Goal: Browse casually

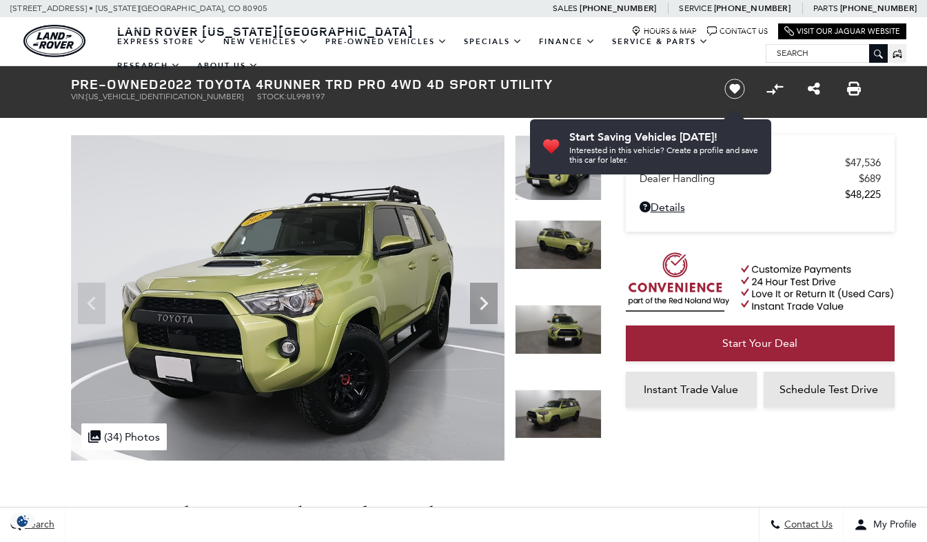
click at [483, 307] on icon "Next" at bounding box center [484, 303] width 8 height 14
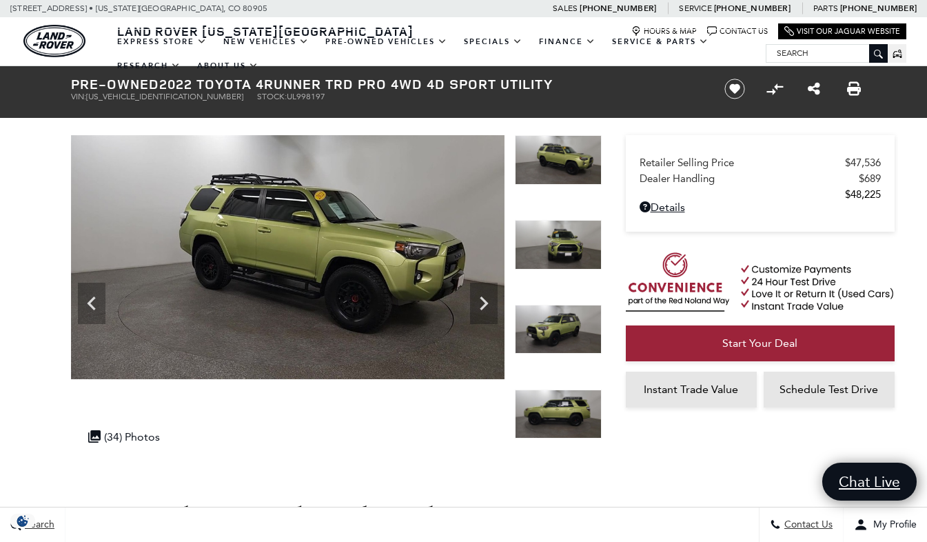
click at [483, 307] on icon "Next" at bounding box center [484, 303] width 8 height 14
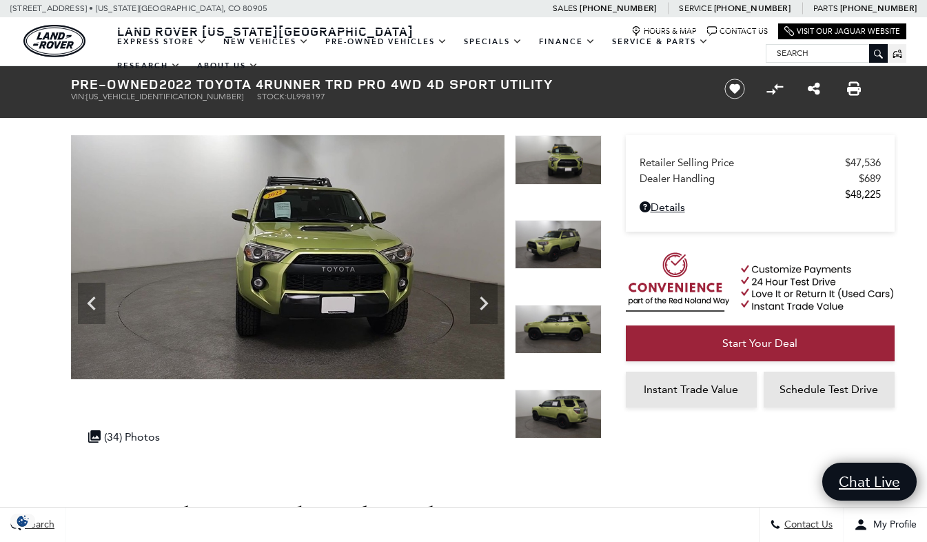
click at [483, 307] on icon "Next" at bounding box center [484, 303] width 8 height 14
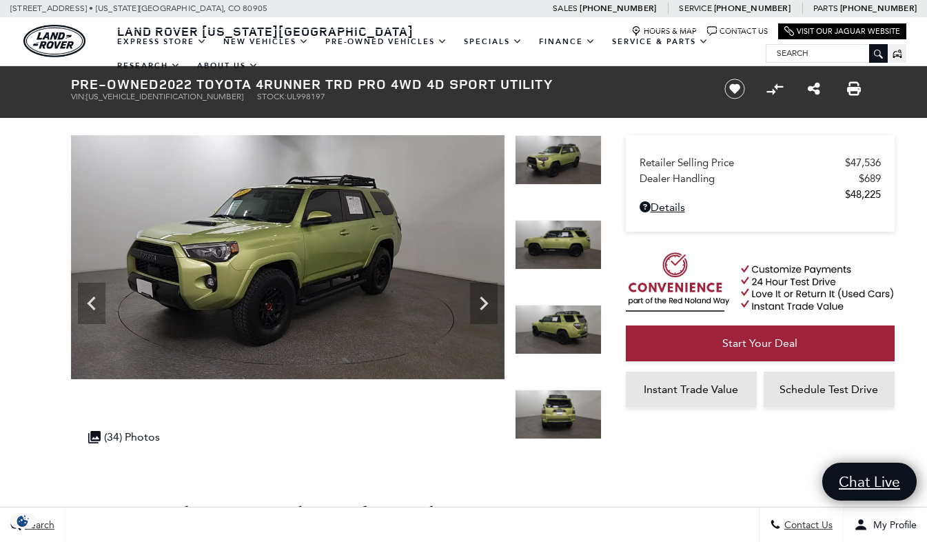
click at [483, 307] on icon "Next" at bounding box center [484, 303] width 8 height 14
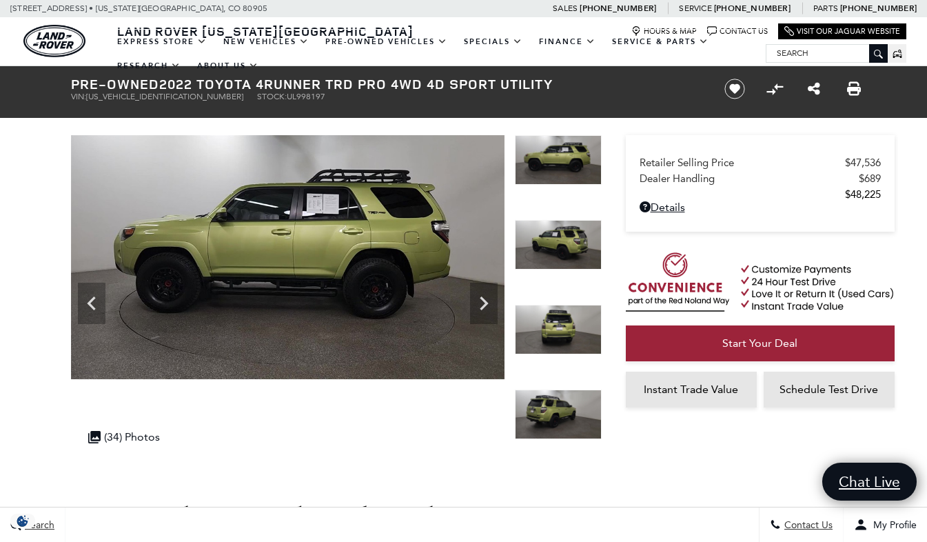
click at [483, 307] on icon "Next" at bounding box center [484, 303] width 8 height 14
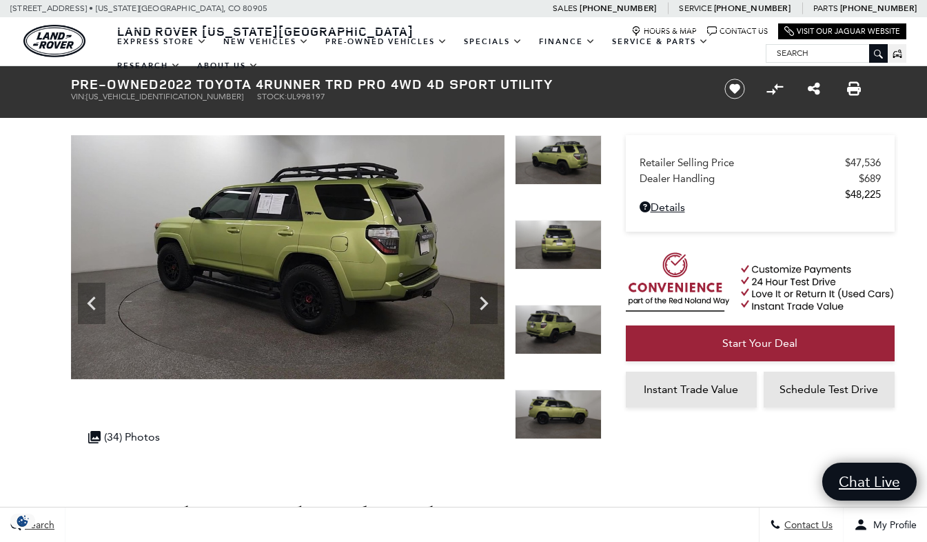
click at [483, 307] on icon "Next" at bounding box center [484, 303] width 8 height 14
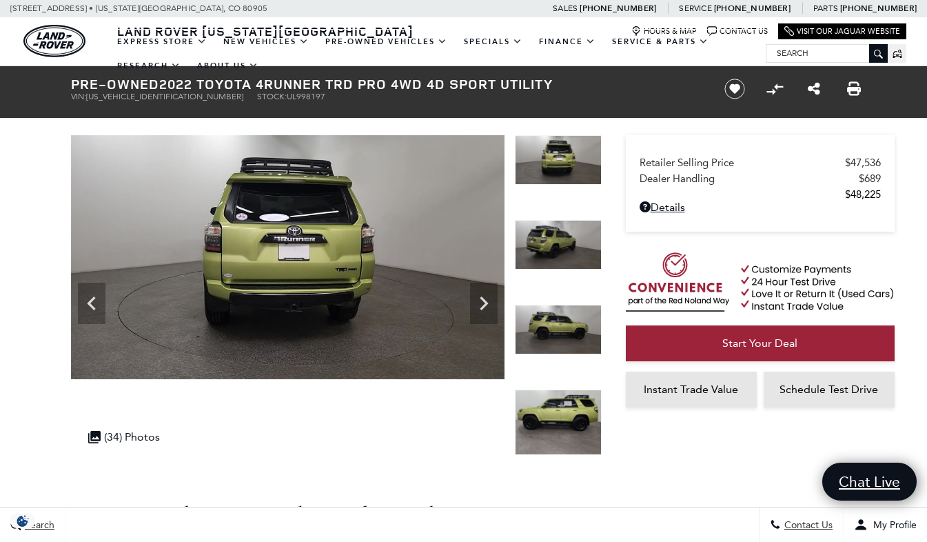
click at [483, 307] on icon "Next" at bounding box center [484, 303] width 8 height 14
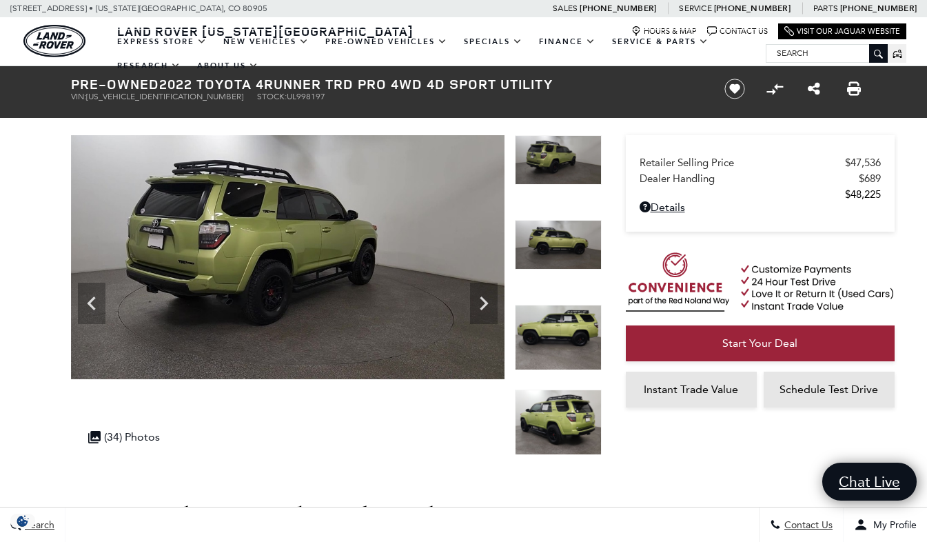
click at [483, 307] on icon "Next" at bounding box center [484, 303] width 8 height 14
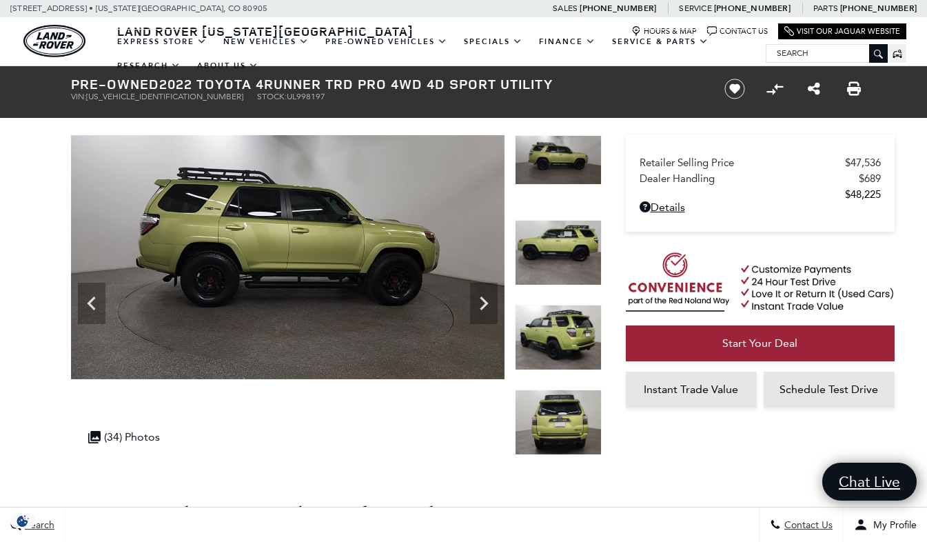
click at [483, 307] on icon "Next" at bounding box center [484, 303] width 8 height 14
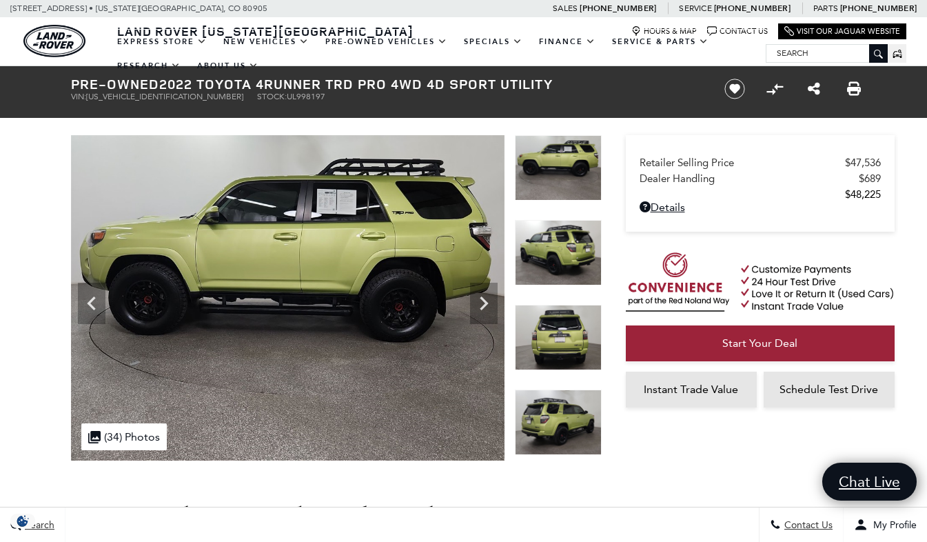
click at [483, 307] on icon "Next" at bounding box center [484, 303] width 8 height 14
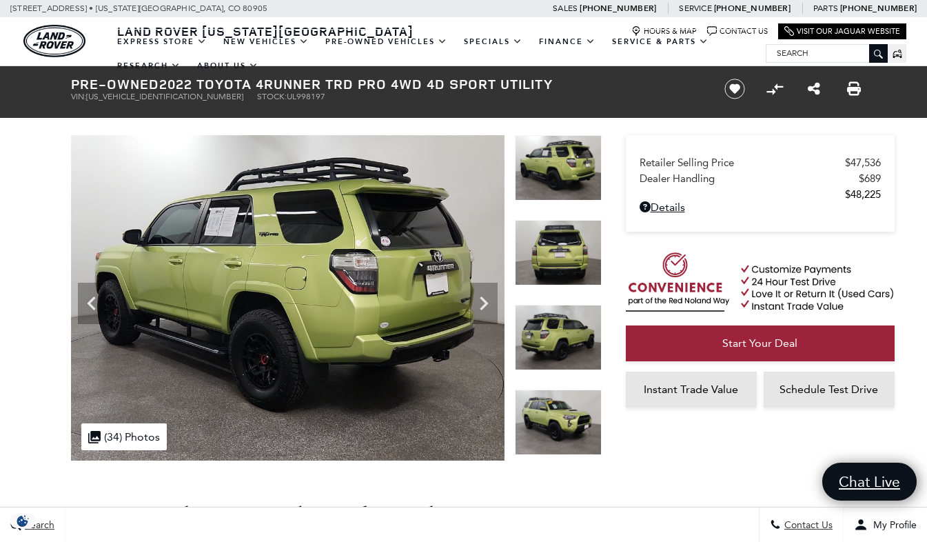
click at [483, 307] on icon "Next" at bounding box center [484, 303] width 8 height 14
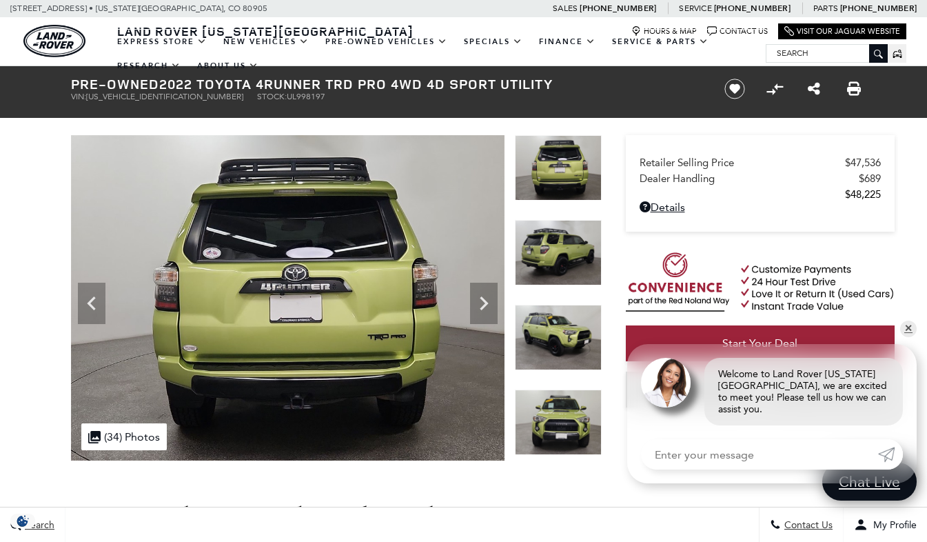
click at [483, 307] on icon "Next" at bounding box center [484, 303] width 8 height 14
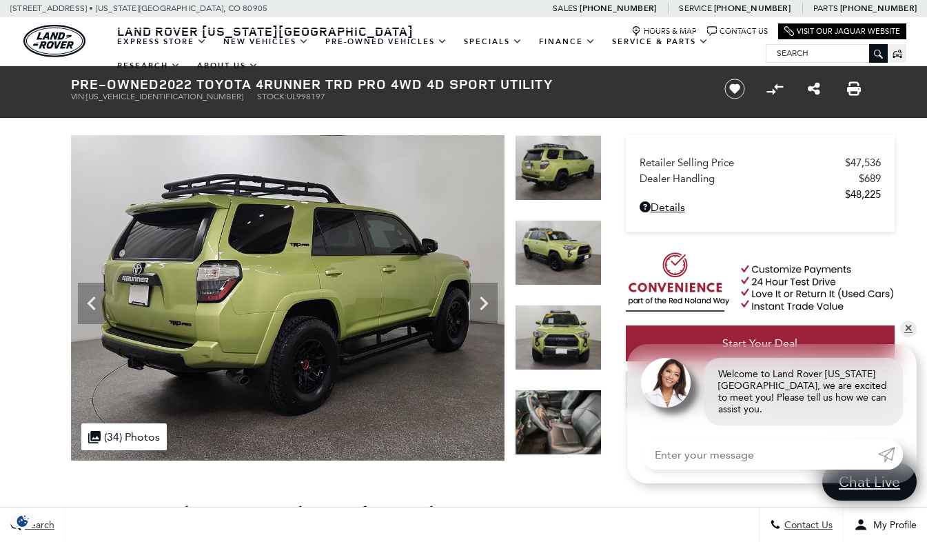
click at [483, 307] on icon "Next" at bounding box center [484, 303] width 8 height 14
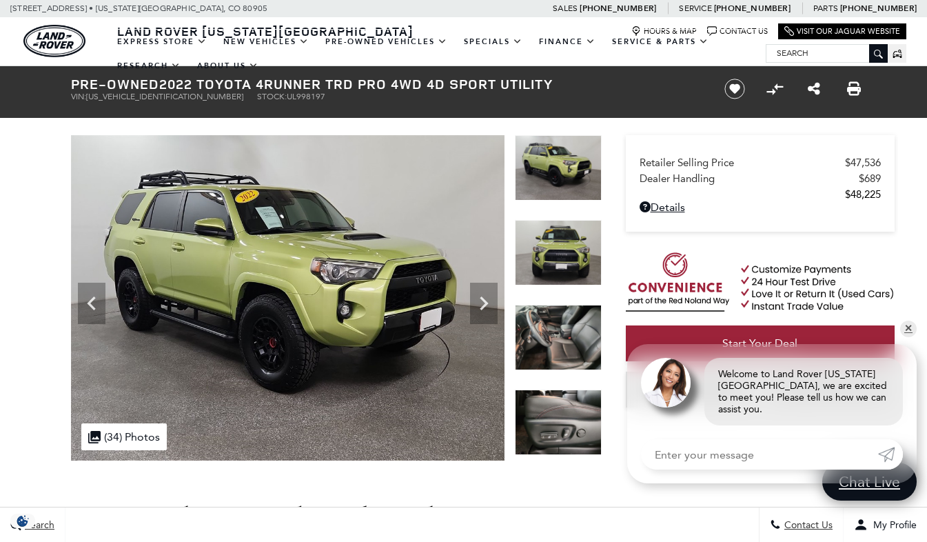
click at [483, 307] on icon "Next" at bounding box center [484, 303] width 8 height 14
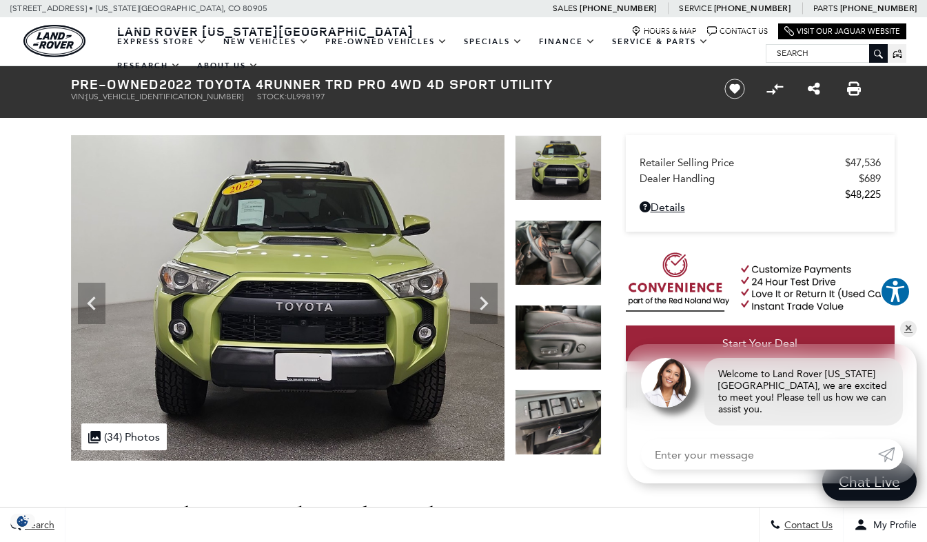
click at [483, 307] on icon "Next" at bounding box center [484, 303] width 8 height 14
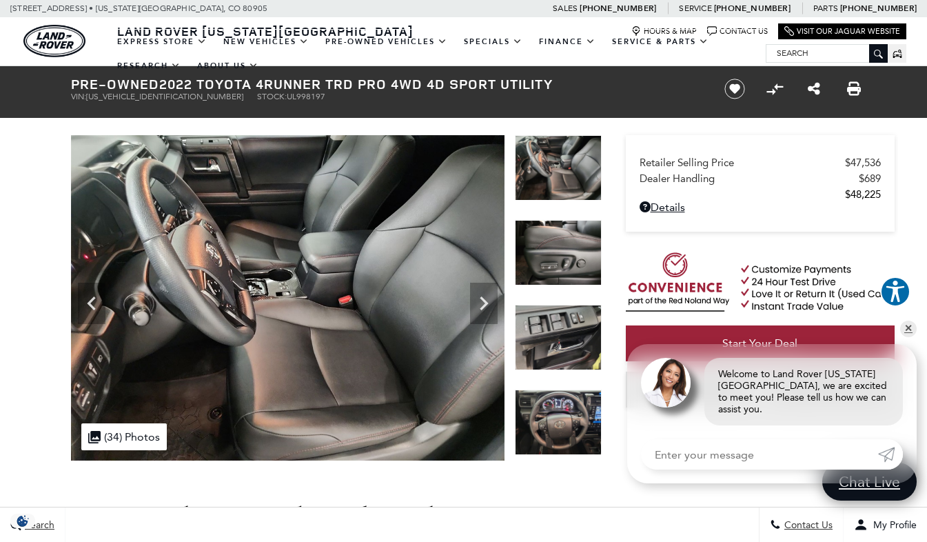
click at [483, 307] on icon "Next" at bounding box center [484, 303] width 8 height 14
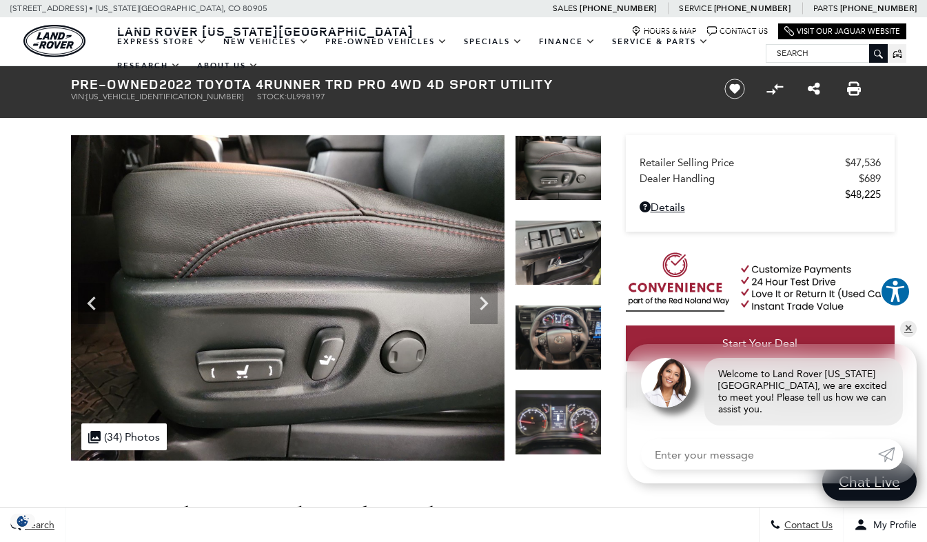
click at [483, 307] on icon "Next" at bounding box center [484, 303] width 8 height 14
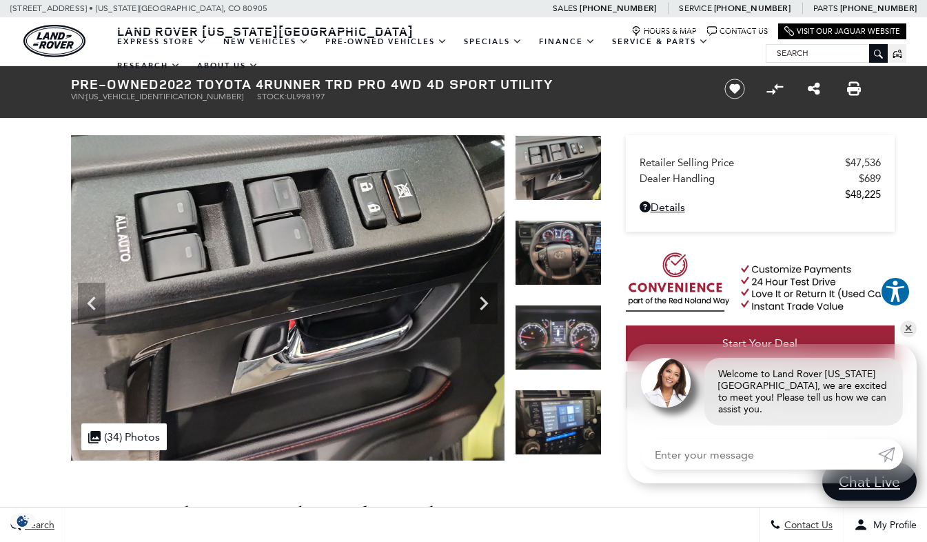
click at [483, 307] on icon "Next" at bounding box center [484, 303] width 8 height 14
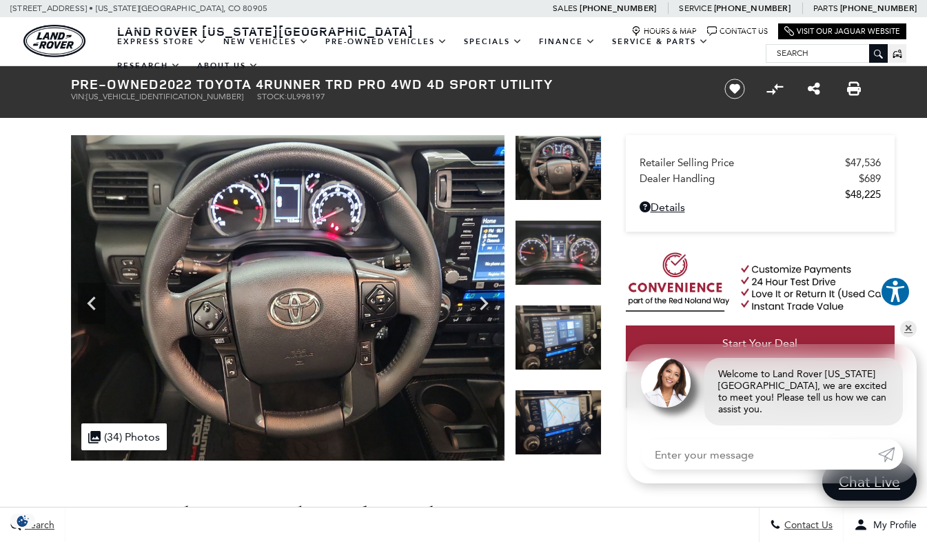
click at [483, 307] on icon "Next" at bounding box center [484, 303] width 8 height 14
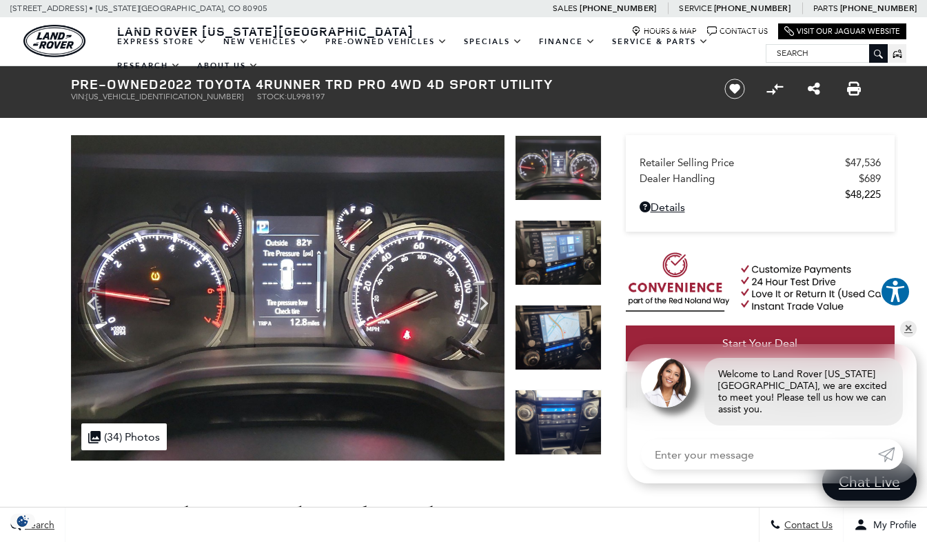
click at [483, 307] on icon "Next" at bounding box center [484, 303] width 8 height 14
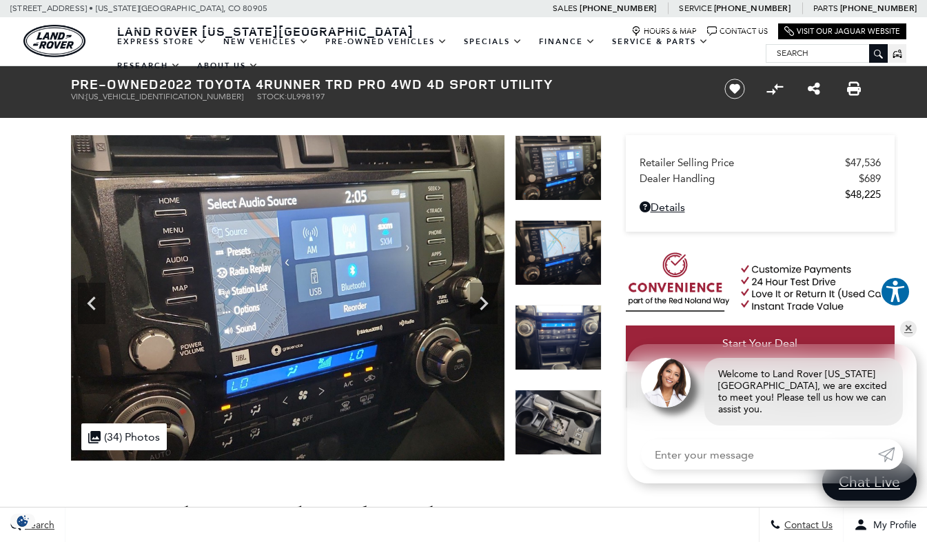
click at [483, 307] on icon "Next" at bounding box center [484, 303] width 8 height 14
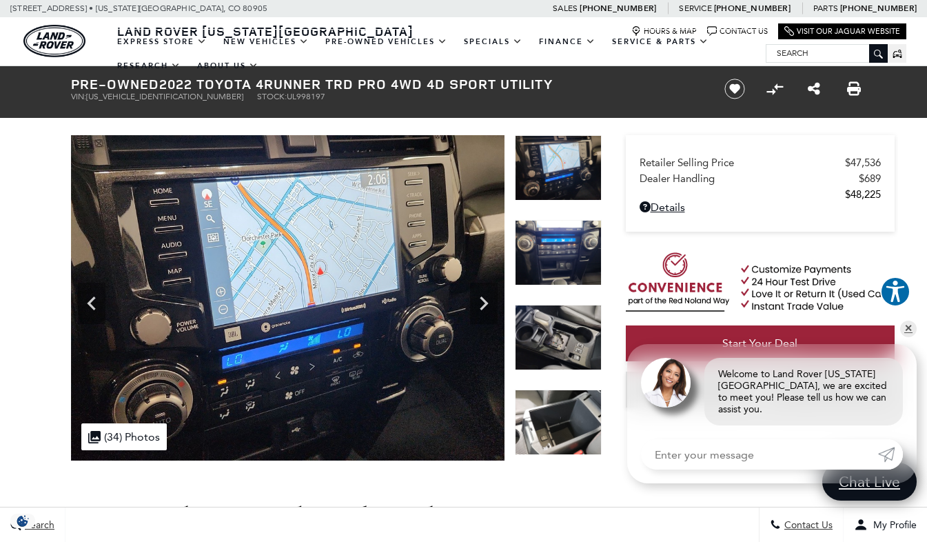
click at [483, 307] on icon "Next" at bounding box center [484, 303] width 8 height 14
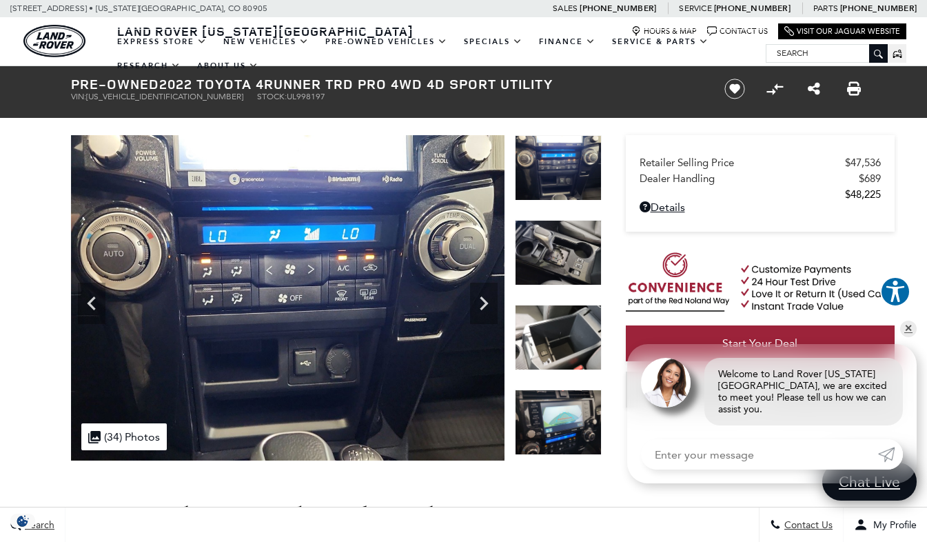
click at [483, 307] on icon "Next" at bounding box center [484, 303] width 8 height 14
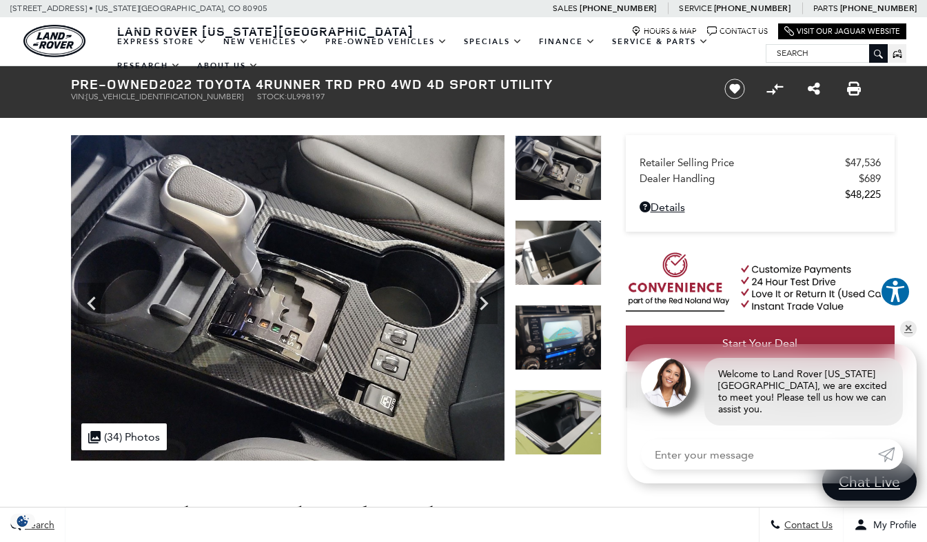
click at [483, 307] on icon "Next" at bounding box center [484, 303] width 8 height 14
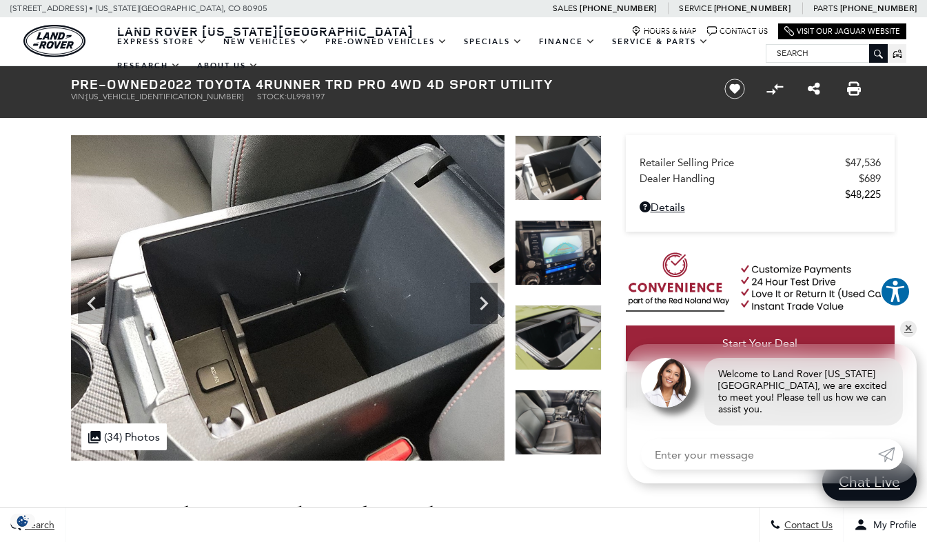
click at [483, 307] on icon "Next" at bounding box center [484, 303] width 8 height 14
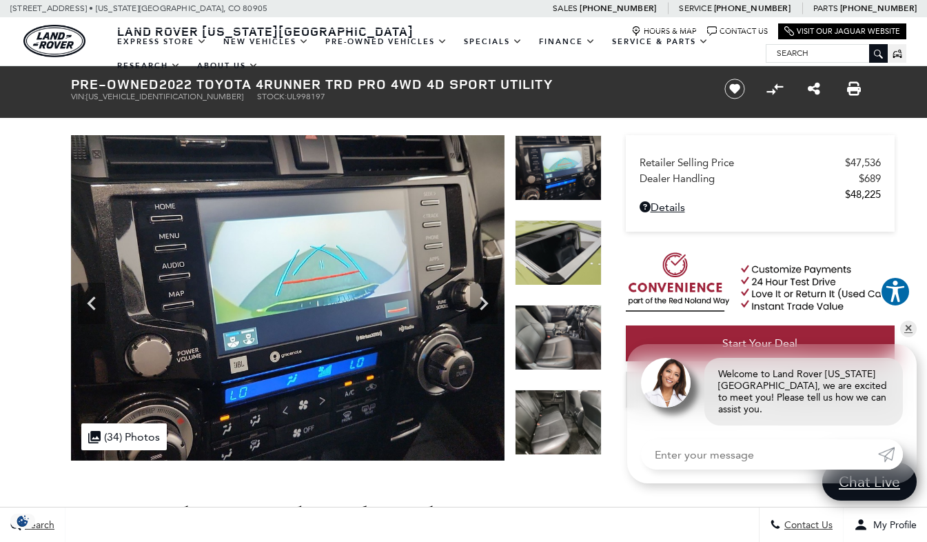
click at [483, 307] on icon "Next" at bounding box center [484, 303] width 8 height 14
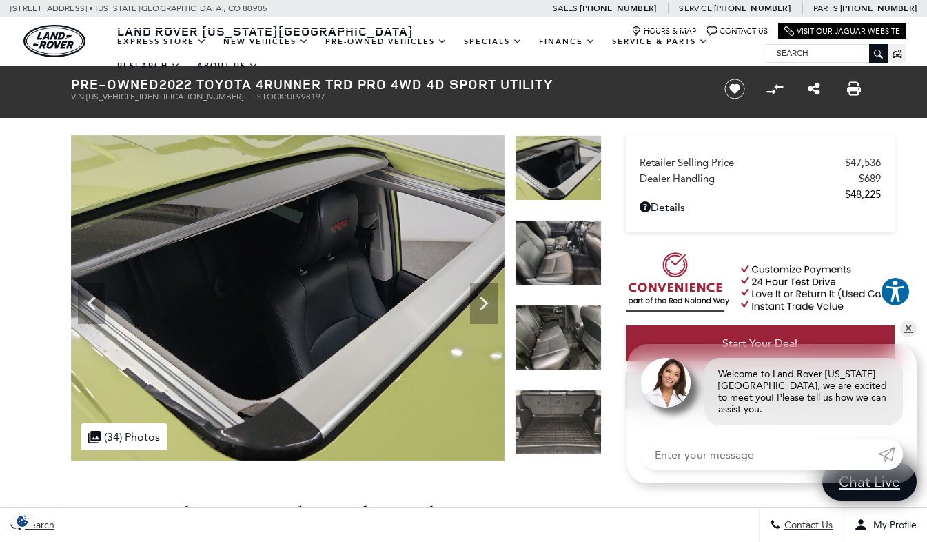
click at [483, 307] on icon "Next" at bounding box center [484, 303] width 8 height 14
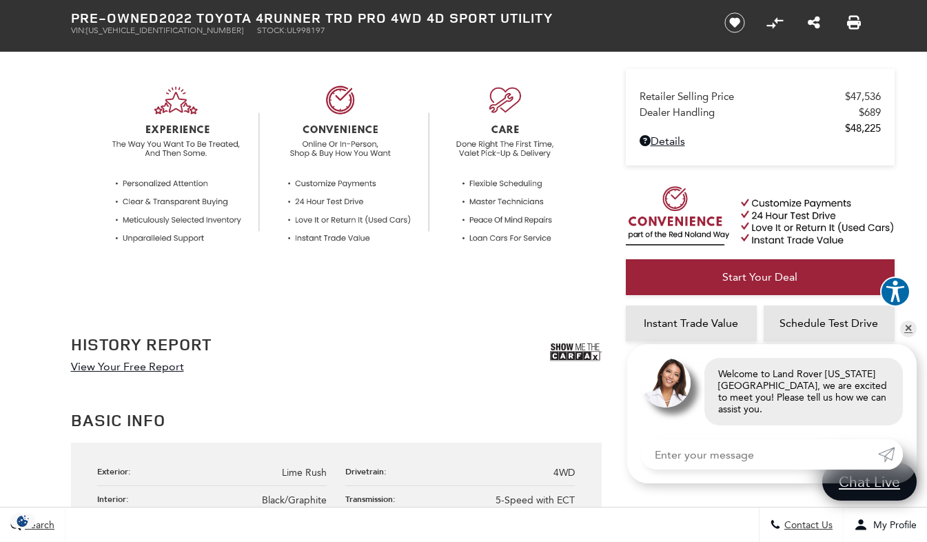
scroll to position [551, 0]
